Goal: Obtain resource: Download file/media

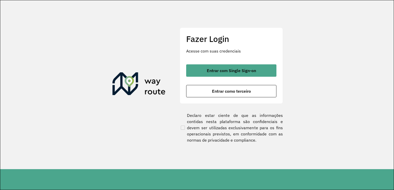
click at [225, 92] on span "Entrar como terceiro" at bounding box center [231, 91] width 39 height 4
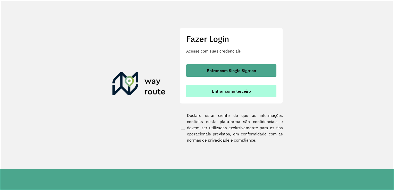
click at [232, 89] on span "Entrar como terceiro" at bounding box center [231, 91] width 39 height 4
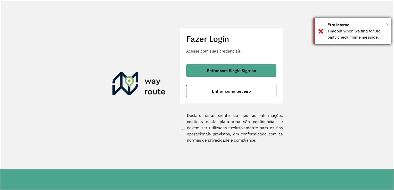
click at [386, 24] on span "×" at bounding box center [387, 24] width 3 height 8
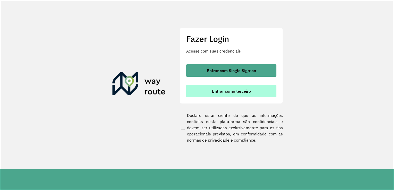
click at [235, 92] on span "Entrar como terceiro" at bounding box center [231, 91] width 39 height 4
click at [228, 91] on span "Entrar como terceiro" at bounding box center [231, 91] width 39 height 4
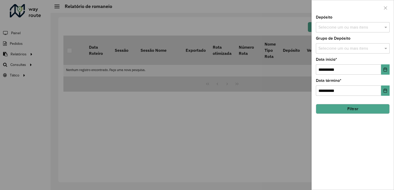
click at [245, 104] on div at bounding box center [197, 95] width 394 height 190
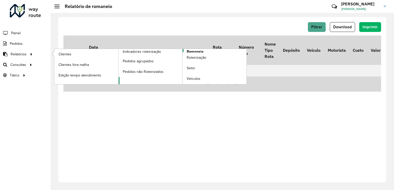
click at [193, 51] on span "Romaneio" at bounding box center [195, 51] width 17 height 5
click at [191, 57] on span "Roteirização" at bounding box center [197, 57] width 21 height 5
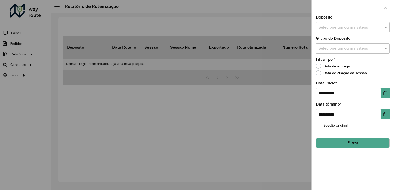
click at [151, 95] on div at bounding box center [197, 95] width 394 height 190
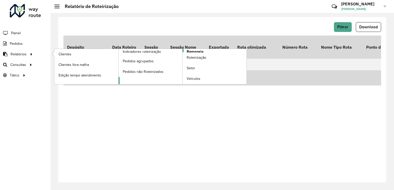
click at [189, 50] on span "Romaneio" at bounding box center [195, 51] width 17 height 5
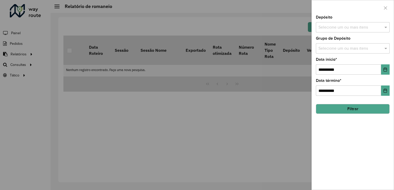
click at [343, 27] on input "text" at bounding box center [350, 27] width 66 height 6
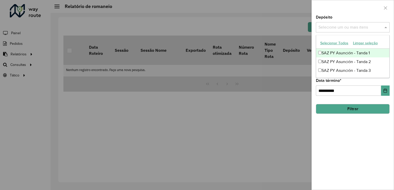
click at [334, 55] on div "SAZ PY Asunción - Tanda 1" at bounding box center [352, 53] width 73 height 9
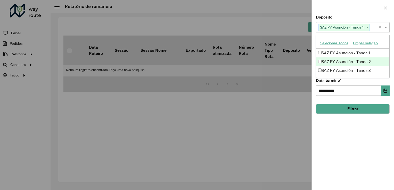
click at [331, 63] on div "SAZ PY Asunción - Tanda 2" at bounding box center [352, 61] width 73 height 9
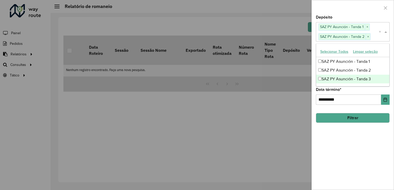
click at [327, 75] on div "SAZ PY Asunción - Tanda 3" at bounding box center [352, 79] width 73 height 9
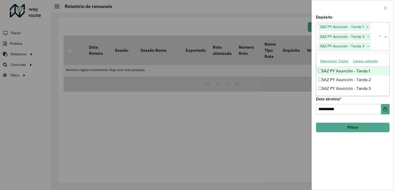
click at [391, 52] on div "**********" at bounding box center [352, 102] width 82 height 174
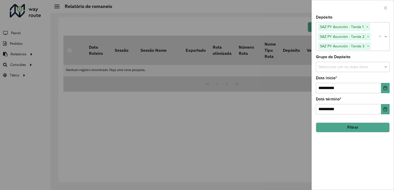
click at [338, 66] on input "text" at bounding box center [350, 67] width 66 height 6
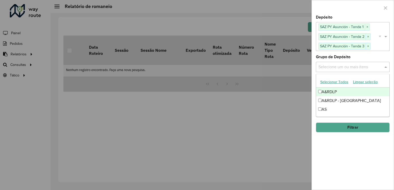
click at [322, 90] on div "A&RDLP" at bounding box center [352, 92] width 73 height 9
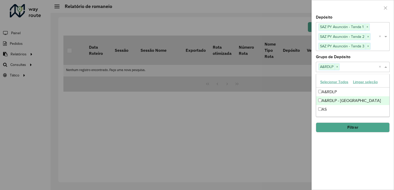
click at [325, 103] on div "A&RDLP - [GEOGRAPHIC_DATA]" at bounding box center [352, 100] width 73 height 9
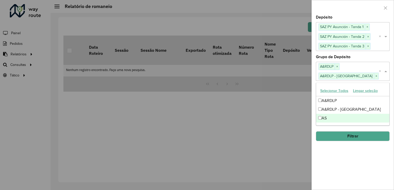
click at [323, 117] on div "AS" at bounding box center [352, 118] width 73 height 9
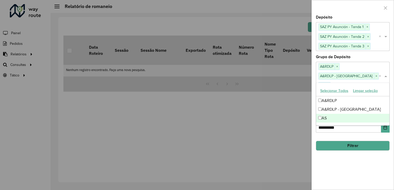
click at [345, 137] on hb-field-button "Filtrar" at bounding box center [353, 144] width 74 height 14
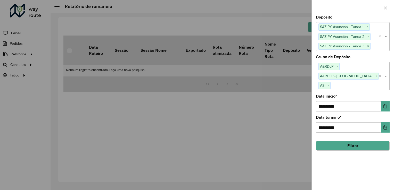
click at [343, 141] on button "Filtrar" at bounding box center [353, 146] width 74 height 10
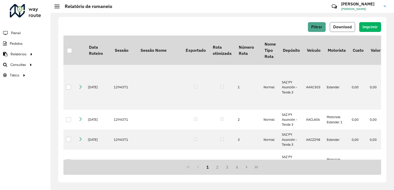
click at [345, 23] on button "Download" at bounding box center [341, 27] width 25 height 10
drag, startPoint x: 188, startPoint y: 10, endPoint x: 180, endPoint y: 7, distance: 8.6
click at [188, 10] on hb-header "Relatório de romaneio Críticas? Dúvidas? Elogios? Sugestões? Entre em contato c…" at bounding box center [221, 6] width 343 height 13
